Goal: Task Accomplishment & Management: Use online tool/utility

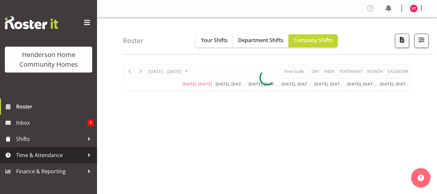
click at [70, 154] on span "Time & Attendance" at bounding box center [50, 155] width 68 height 10
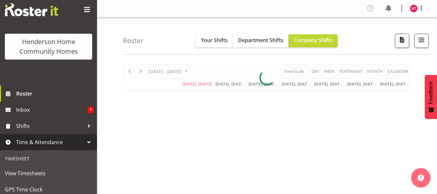
scroll to position [103, 0]
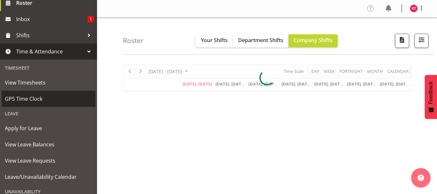
click at [71, 93] on link "GPS Time Clock" at bounding box center [49, 99] width 94 height 16
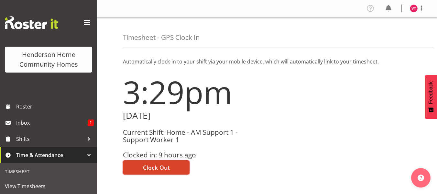
click at [159, 163] on span "Clock Out" at bounding box center [156, 167] width 27 height 8
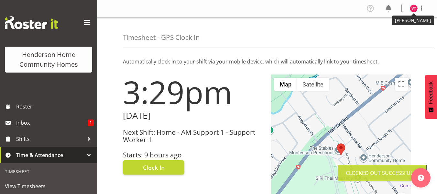
click at [415, 7] on img at bounding box center [414, 9] width 8 height 8
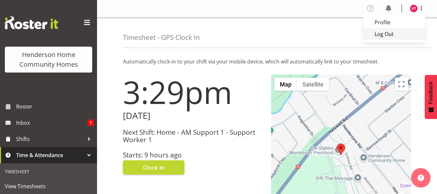
click at [387, 33] on link "Log Out" at bounding box center [394, 34] width 62 height 12
